Goal: Task Accomplishment & Management: Manage account settings

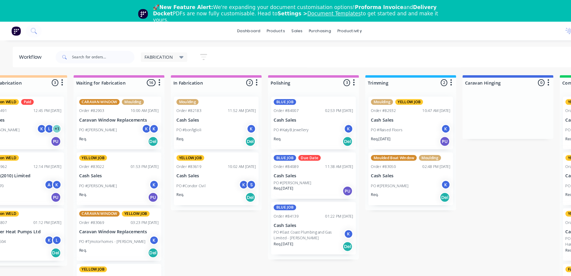
click at [167, 51] on div "FABRICATION" at bounding box center [156, 54] width 45 height 9
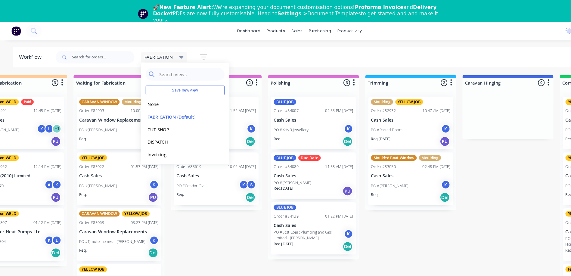
click at [166, 55] on div "FABRICATION" at bounding box center [156, 54] width 37 height 5
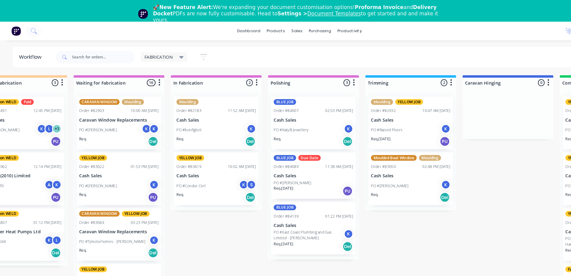
click at [165, 55] on div "FABRICATION" at bounding box center [156, 54] width 37 height 5
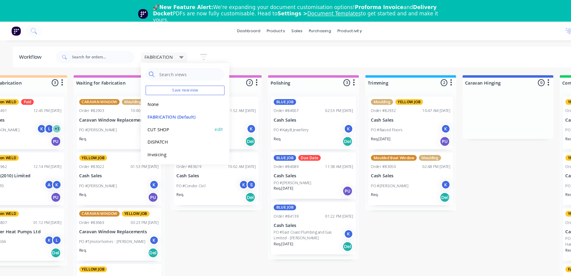
click at [163, 122] on button "CUT SHOP" at bounding box center [171, 123] width 64 height 7
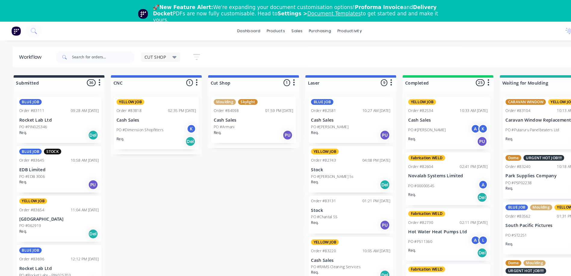
click at [244, 129] on div "Req. PU" at bounding box center [242, 129] width 76 height 10
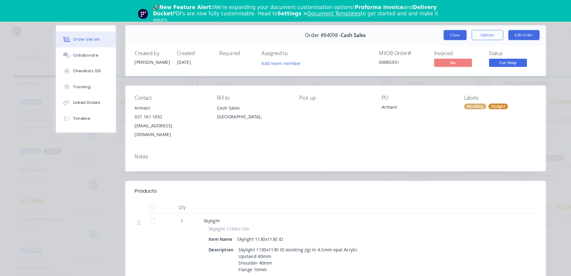
click at [435, 35] on button "Close" at bounding box center [434, 34] width 22 height 10
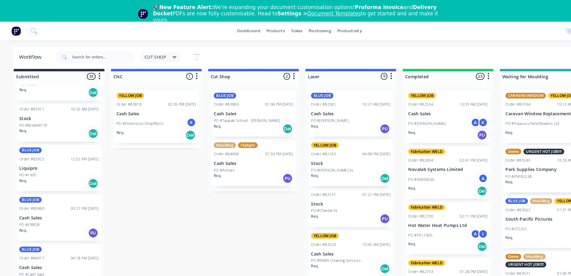
scroll to position [393, 0]
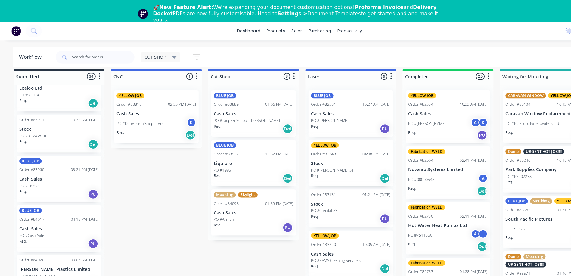
click at [238, 169] on div "Req. Del" at bounding box center [242, 170] width 76 height 10
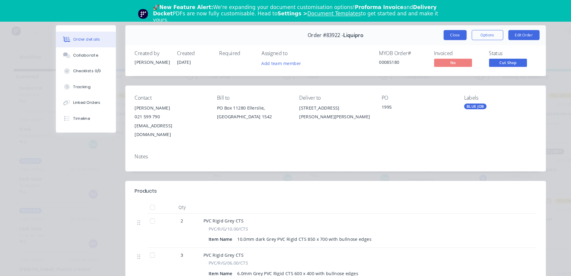
click at [433, 33] on button "Close" at bounding box center [434, 34] width 22 height 10
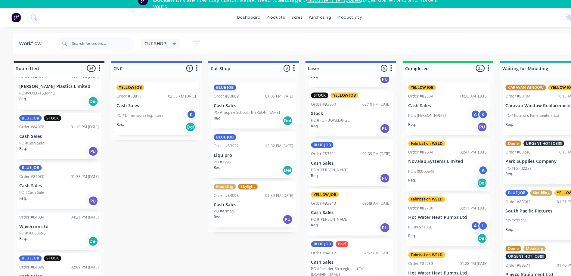
scroll to position [20, 0]
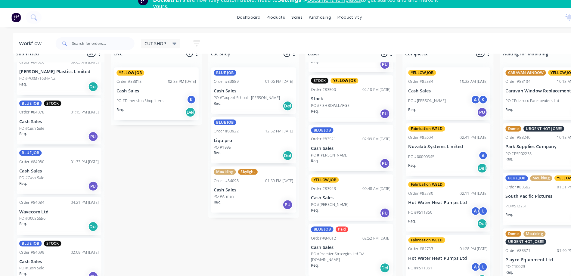
click at [327, 263] on div "Req. Del" at bounding box center [335, 268] width 76 height 10
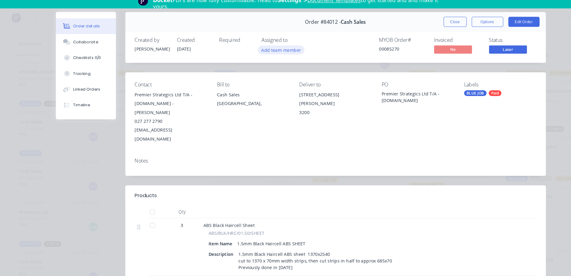
click at [272, 63] on button "Add team member" at bounding box center [268, 60] width 44 height 8
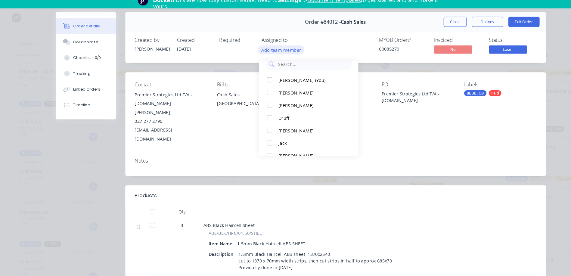
scroll to position [14, 0]
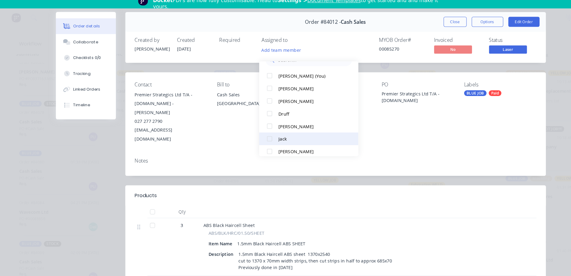
click at [270, 142] on div "Jack" at bounding box center [298, 145] width 64 height 6
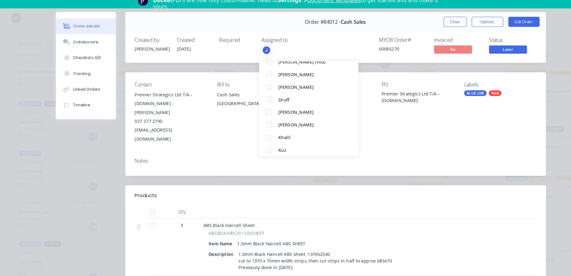
scroll to position [39, 0]
click at [272, 143] on button "Khalil" at bounding box center [294, 143] width 95 height 12
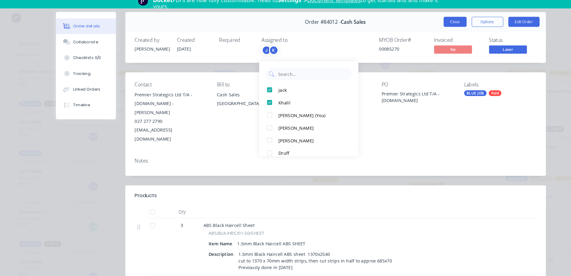
click at [432, 33] on button "Close" at bounding box center [434, 34] width 22 height 10
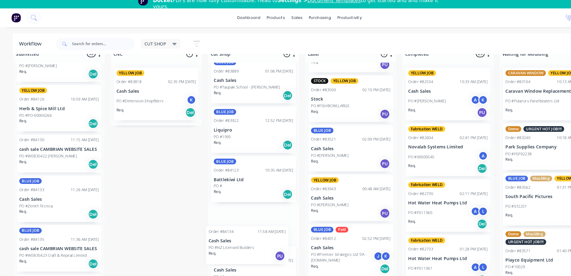
scroll to position [25, 0]
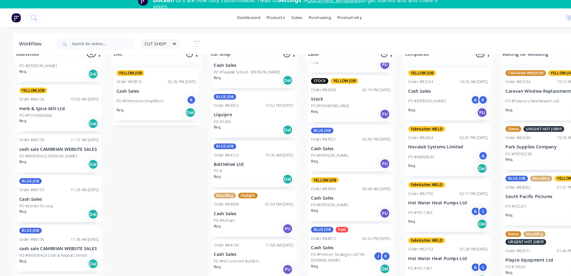
click at [240, 264] on div "Req. PU" at bounding box center [242, 269] width 76 height 10
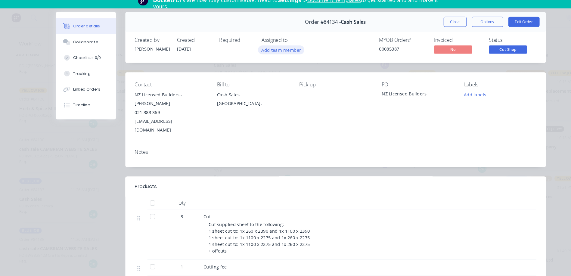
click at [269, 62] on button "Add team member" at bounding box center [268, 60] width 44 height 8
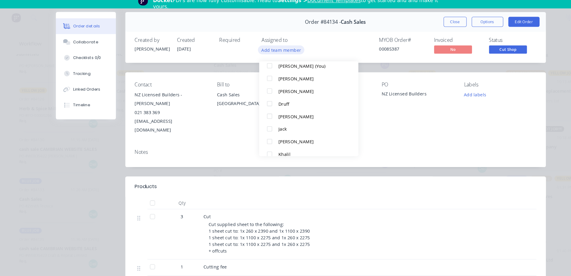
scroll to position [35, 0]
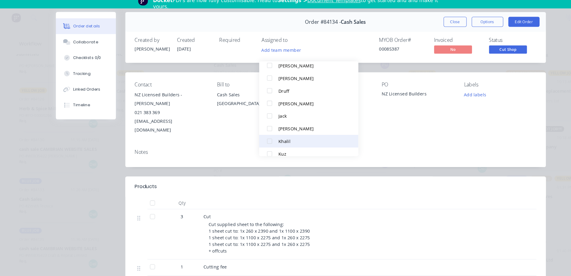
click at [275, 145] on div "Khalil" at bounding box center [298, 147] width 64 height 6
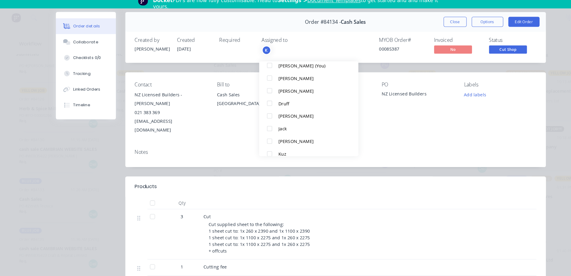
scroll to position [0, 0]
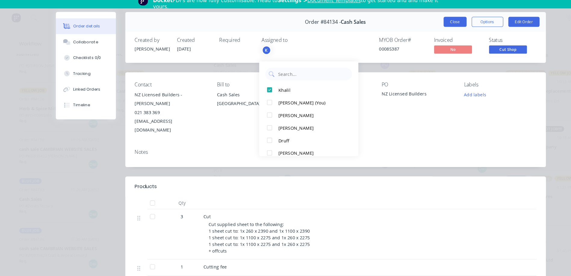
click at [434, 36] on button "Close" at bounding box center [434, 34] width 22 height 10
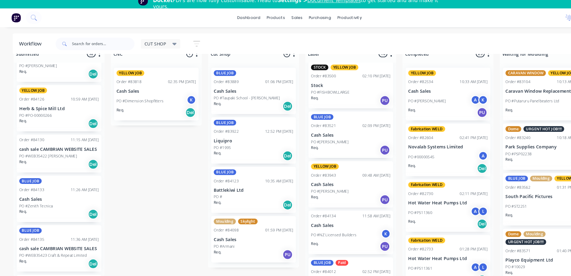
click at [243, 198] on div "PO #" at bounding box center [242, 200] width 76 height 5
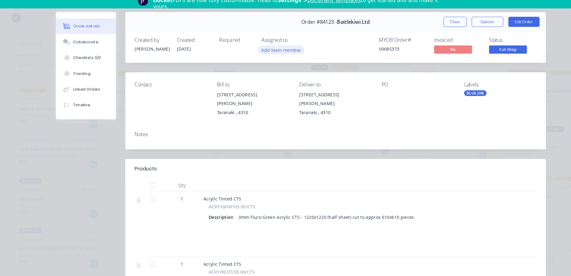
click at [276, 62] on button "Add team member" at bounding box center [268, 60] width 44 height 8
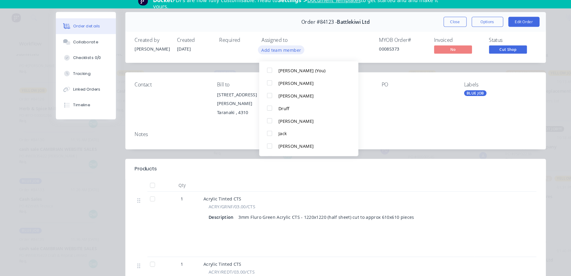
scroll to position [30, 0]
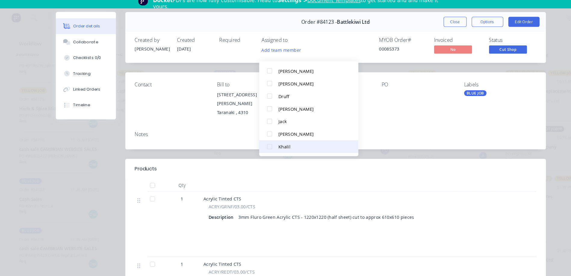
click at [273, 149] on div "Khalil" at bounding box center [298, 152] width 64 height 6
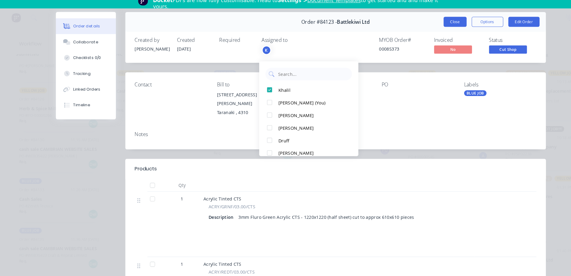
click at [436, 36] on button "Close" at bounding box center [434, 34] width 22 height 10
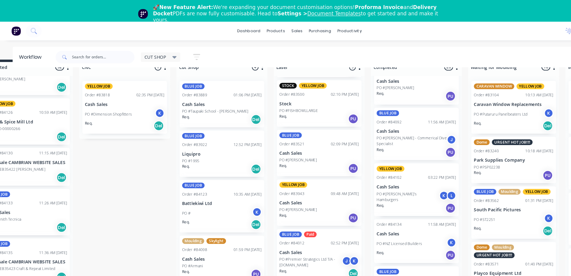
scroll to position [221, 0]
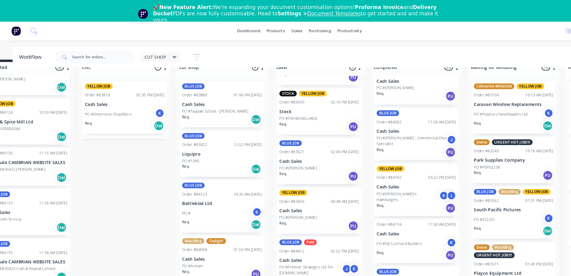
click at [403, 227] on div "PO #NZ Licensed Builders K" at bounding box center [397, 232] width 76 height 11
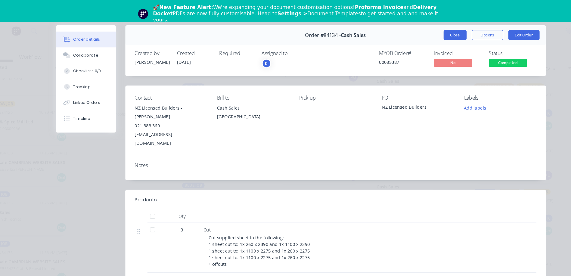
click at [437, 30] on button "Close" at bounding box center [434, 34] width 22 height 10
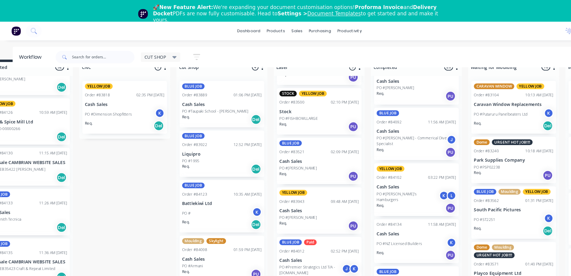
click at [169, 57] on icon at bounding box center [166, 54] width 4 height 7
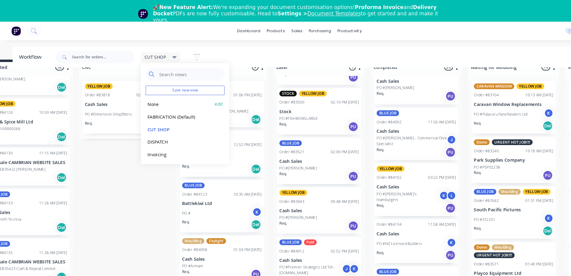
click at [156, 101] on button "None" at bounding box center [171, 99] width 64 height 7
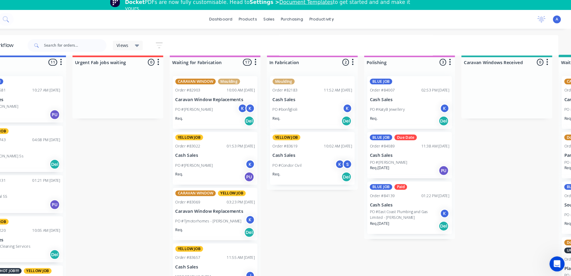
scroll to position [8, 474]
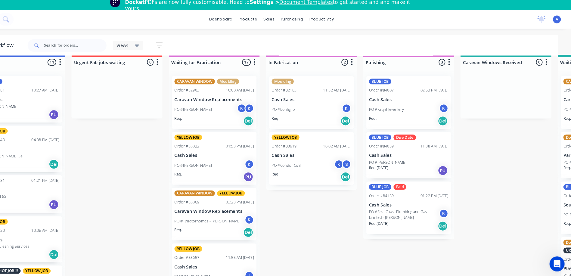
click at [350, 167] on div "K" at bounding box center [349, 167] width 9 height 9
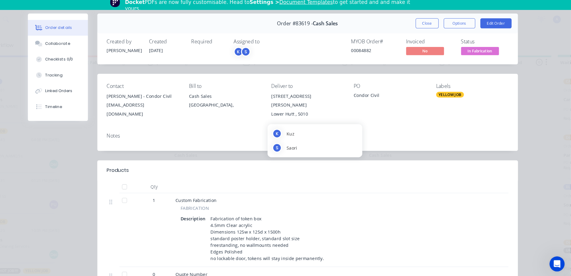
click at [491, 60] on span "In Fabrication" at bounding box center [484, 60] width 36 height 8
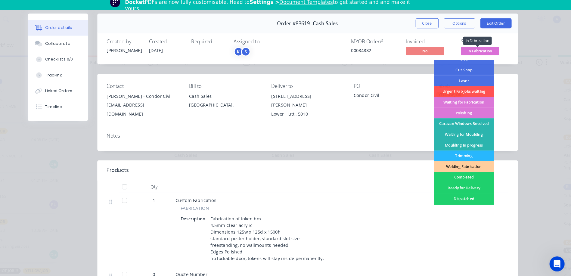
scroll to position [37, 0]
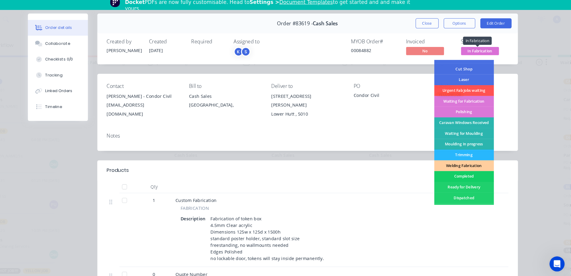
click at [468, 180] on div "Completed" at bounding box center [469, 179] width 57 height 10
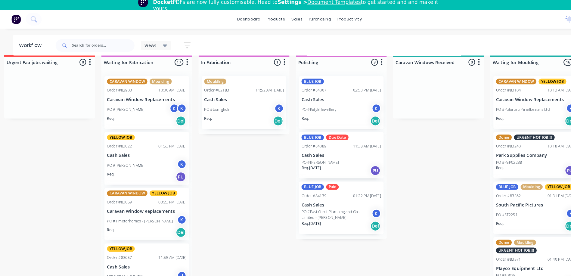
scroll to position [8, 563]
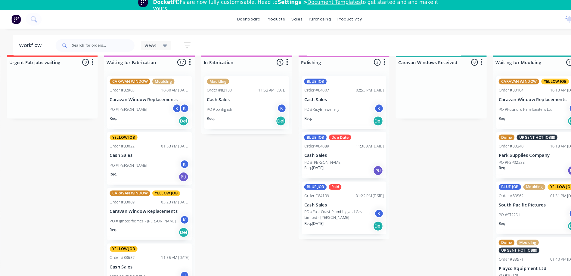
click at [152, 54] on div "Views" at bounding box center [149, 54] width 22 height 5
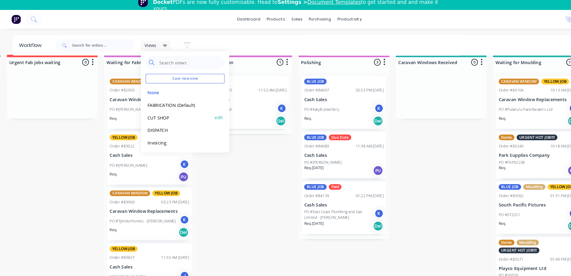
click at [157, 124] on button "CUT SHOP" at bounding box center [171, 123] width 64 height 7
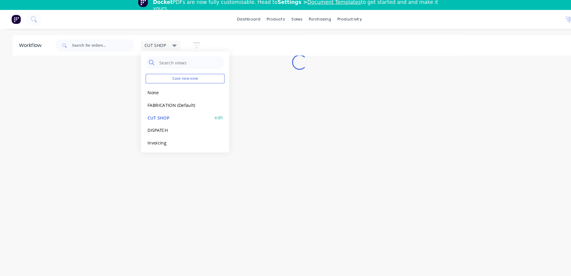
scroll to position [8, 0]
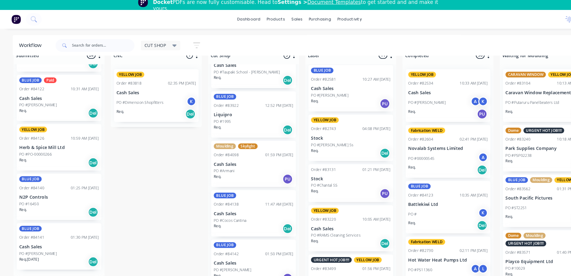
scroll to position [907, 0]
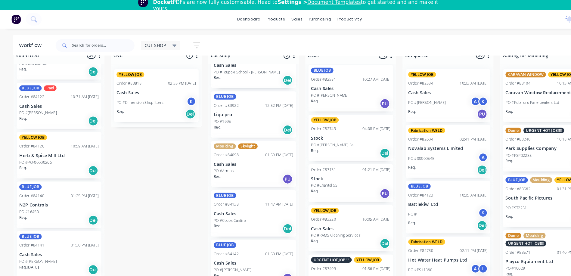
click at [237, 224] on div "Req. Del" at bounding box center [242, 229] width 76 height 10
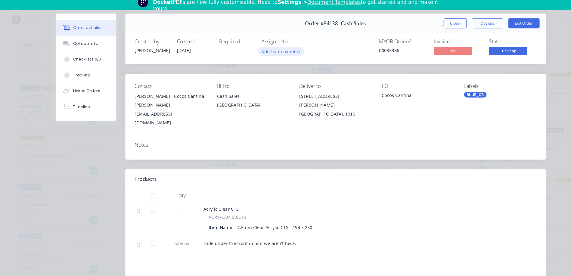
click at [273, 63] on button "Add team member" at bounding box center [268, 60] width 44 height 8
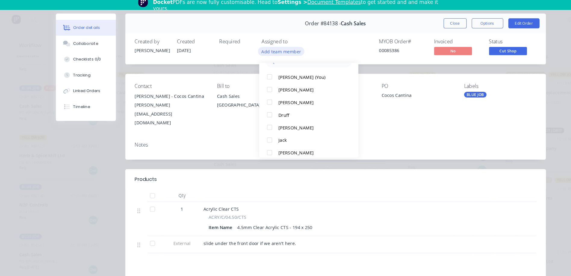
scroll to position [30, 0]
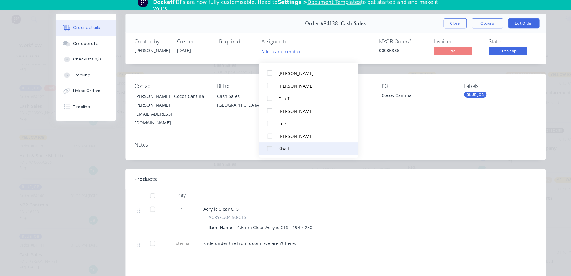
click at [275, 150] on div "Khalil" at bounding box center [298, 153] width 64 height 6
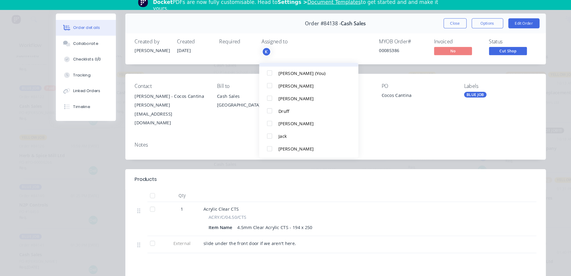
scroll to position [0, 0]
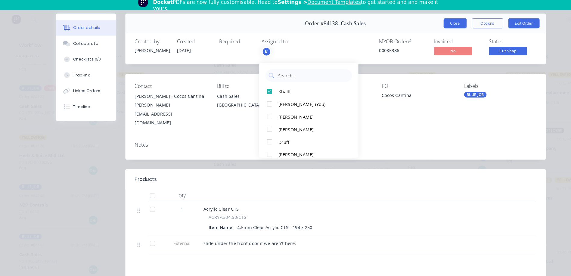
click at [431, 34] on button "Close" at bounding box center [434, 34] width 22 height 10
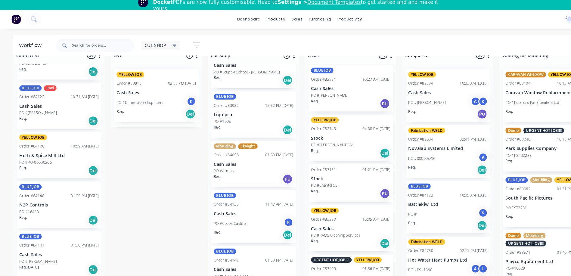
click at [238, 266] on p "Cash Sales" at bounding box center [242, 268] width 76 height 5
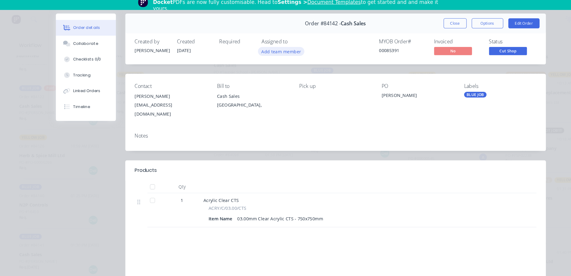
click at [275, 61] on button "Add team member" at bounding box center [268, 60] width 44 height 8
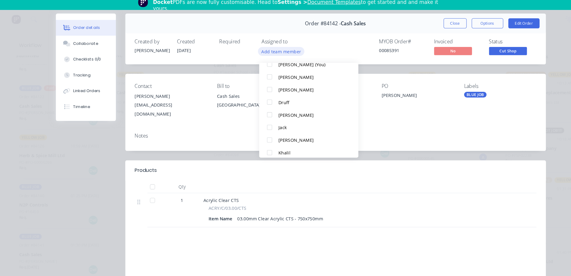
scroll to position [37, 0]
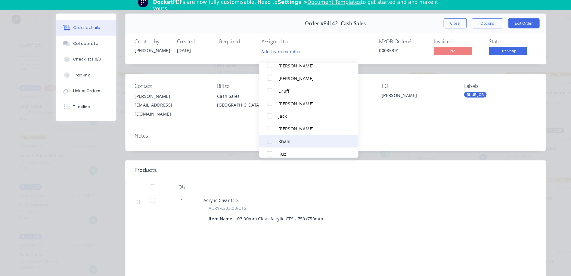
click at [274, 143] on div "Khalil" at bounding box center [298, 146] width 64 height 6
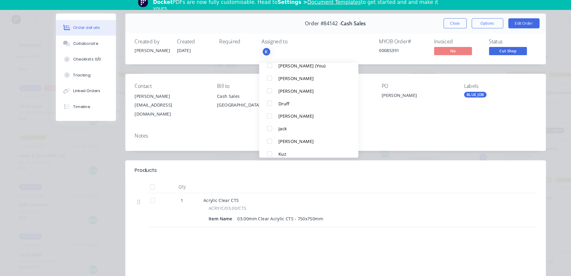
scroll to position [0, 0]
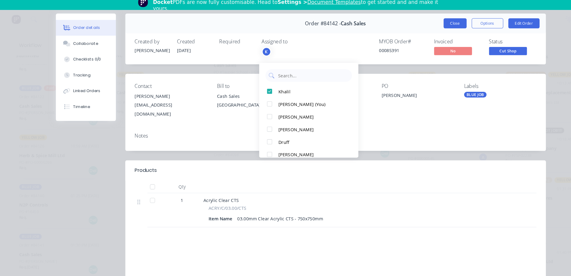
click at [432, 33] on button "Close" at bounding box center [434, 34] width 22 height 10
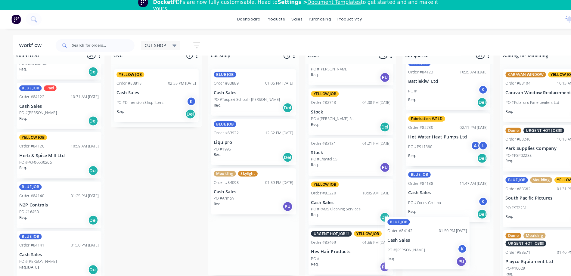
scroll to position [29, 0]
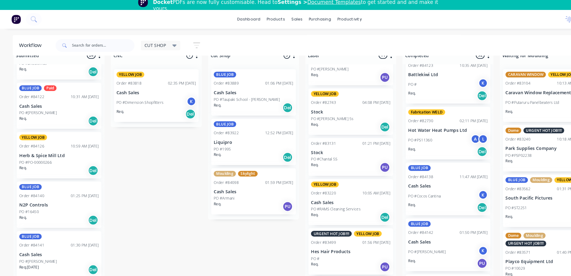
click at [167, 54] on icon at bounding box center [166, 55] width 4 height 2
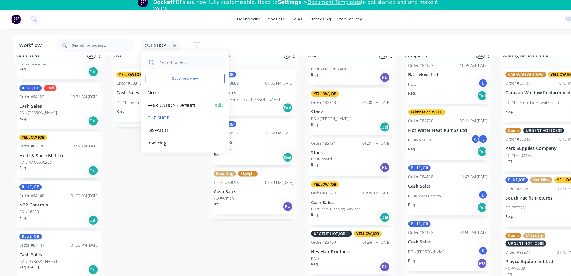
click at [176, 114] on button "FABRICATION (Default)" at bounding box center [171, 111] width 64 height 7
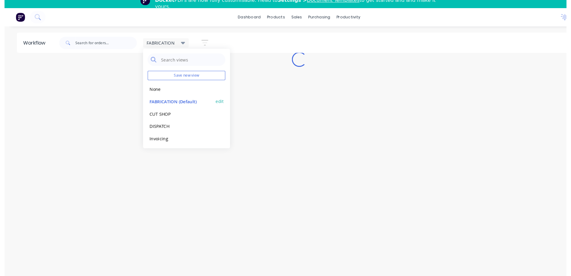
scroll to position [18, 0]
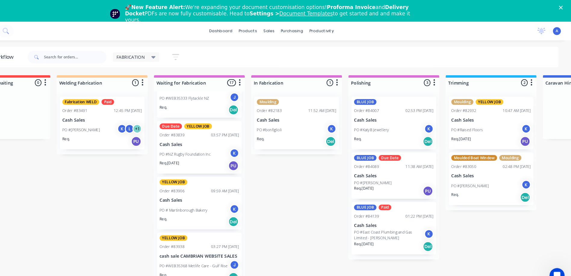
scroll to position [0, 25]
click at [230, 140] on p "Cash Sales" at bounding box center [217, 137] width 76 height 5
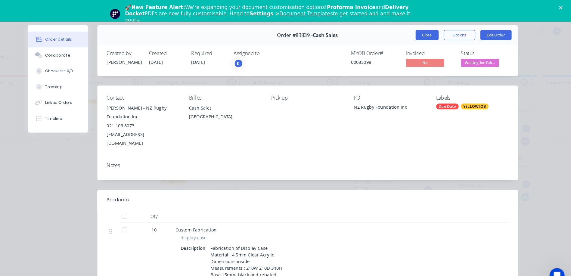
click at [428, 34] on button "Close" at bounding box center [434, 34] width 22 height 10
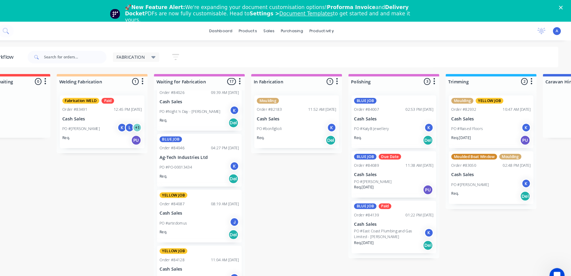
scroll to position [2, 25]
click at [241, 200] on div "YELLOW JOB Order #84087 08:19 AM [DATE] Cash Sales PO #artedomus J Req. Del" at bounding box center [216, 206] width 81 height 50
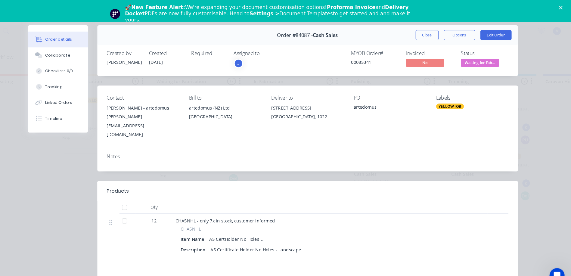
click at [251, 61] on div "J" at bounding box center [254, 60] width 9 height 9
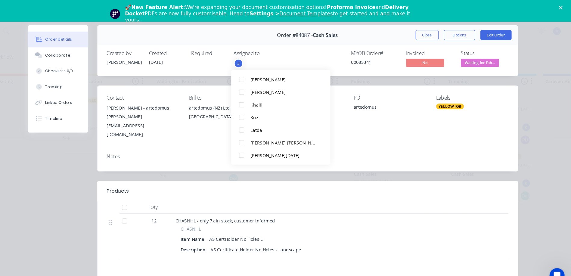
scroll to position [102, 0]
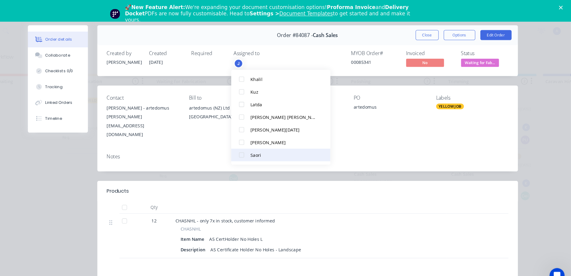
click at [255, 149] on div at bounding box center [257, 148] width 12 height 12
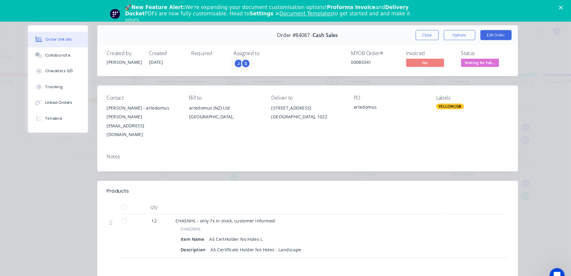
click at [492, 62] on span "Waiting for Fab..." at bounding box center [484, 60] width 36 height 8
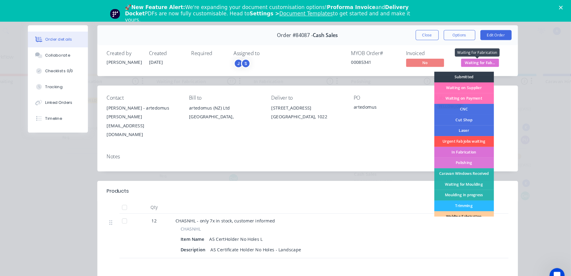
click at [471, 145] on div "In Fabrication" at bounding box center [469, 145] width 57 height 10
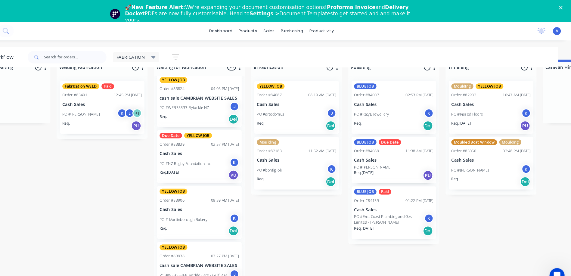
scroll to position [377, 0]
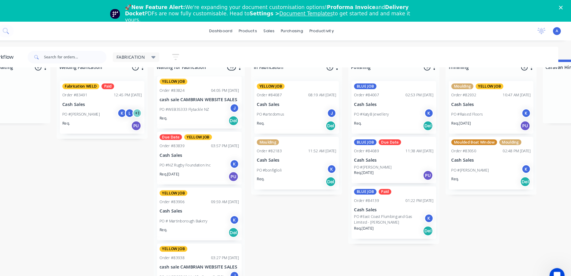
click at [228, 145] on p "Cash Sales" at bounding box center [217, 147] width 76 height 5
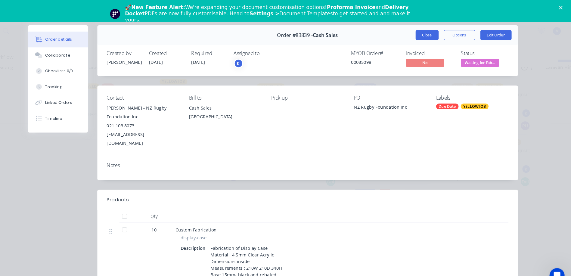
click at [432, 34] on button "Close" at bounding box center [434, 34] width 22 height 10
